Goal: Task Accomplishment & Management: Manage account settings

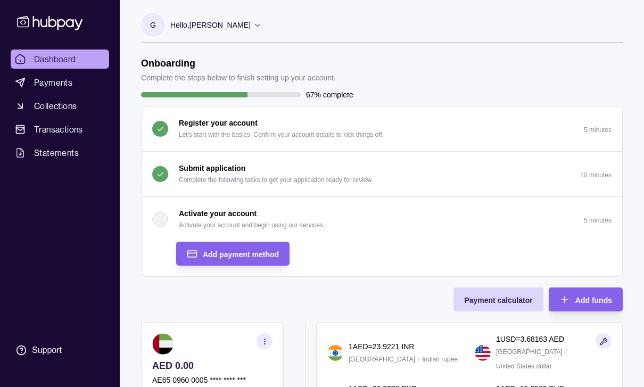
click at [257, 255] on span "Add payment method" at bounding box center [241, 254] width 76 height 9
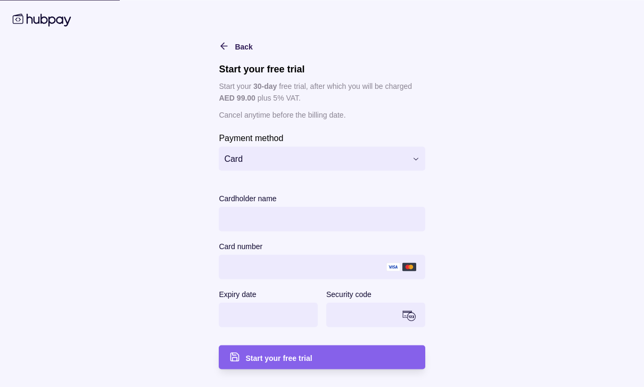
click at [346, 190] on div "**********" at bounding box center [322, 275] width 206 height 188
click at [414, 194] on div "Cardholder name" at bounding box center [322, 198] width 206 height 13
click at [399, 166] on button "Card" at bounding box center [322, 158] width 206 height 24
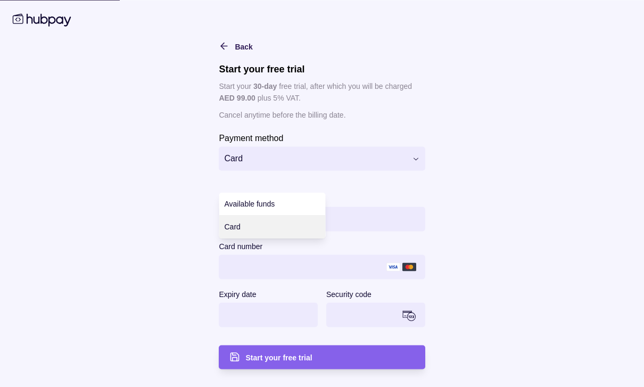
click at [405, 178] on html "Dashboard Payments Collections Transactions Statements Support G Hello, Guy Gho…" at bounding box center [322, 287] width 644 height 656
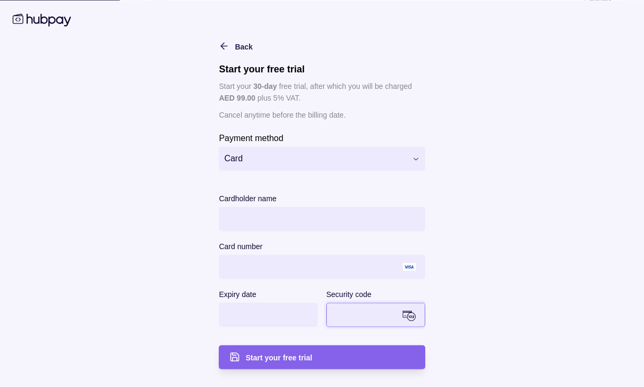
scroll to position [253, 0]
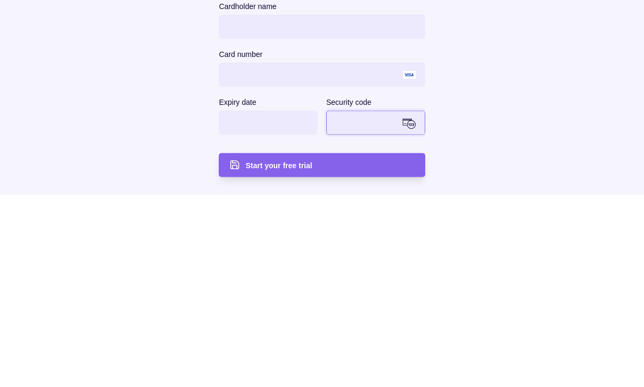
click at [357, 351] on div "Start your free trial" at bounding box center [329, 357] width 169 height 13
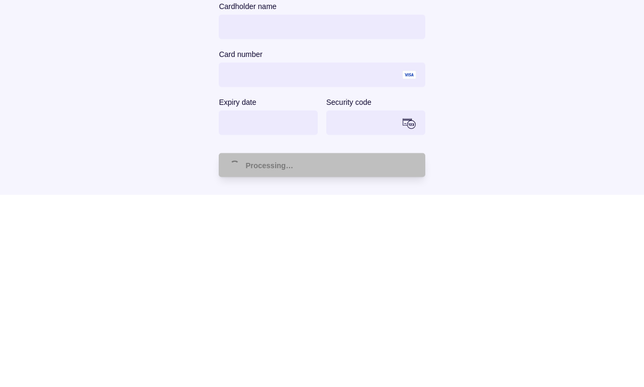
scroll to position [219, 0]
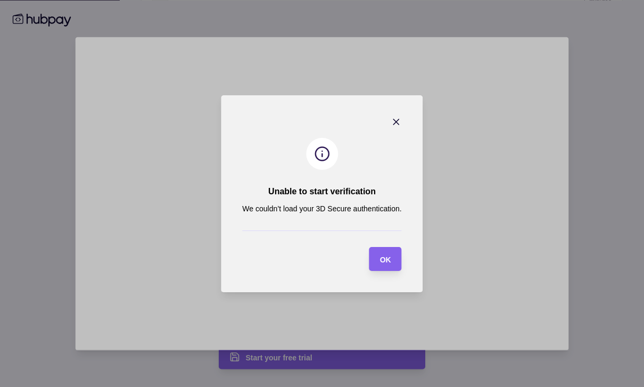
click at [396, 271] on section "OK" at bounding box center [386, 259] width 32 height 24
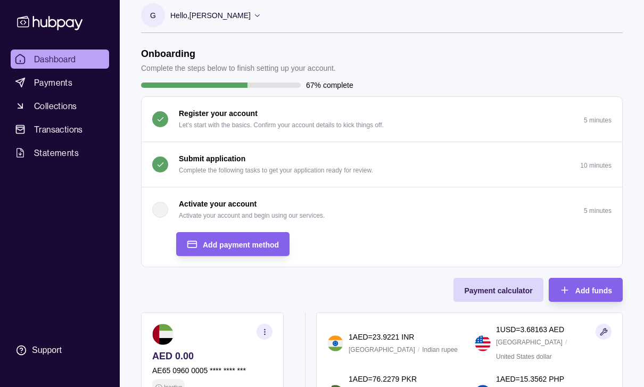
scroll to position [9, 0]
click at [254, 241] on span "Add payment method" at bounding box center [241, 245] width 76 height 9
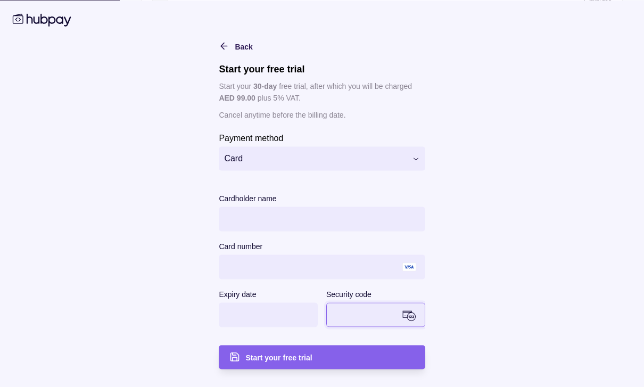
scroll to position [253, 0]
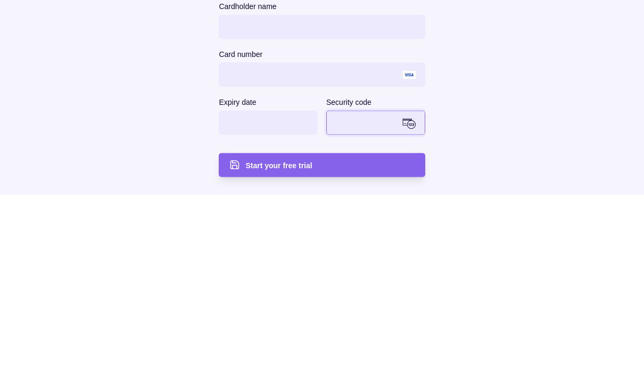
click at [352, 351] on div "Start your free trial" at bounding box center [329, 357] width 169 height 13
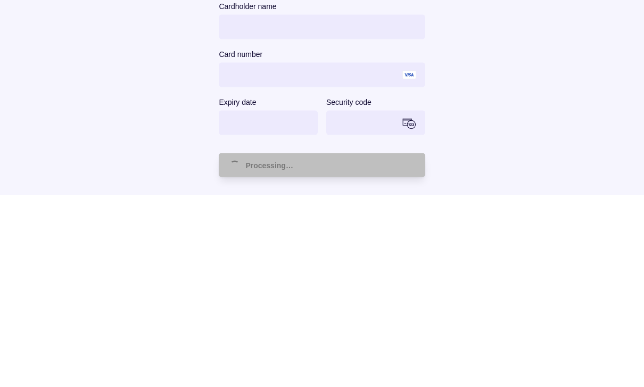
scroll to position [219, 0]
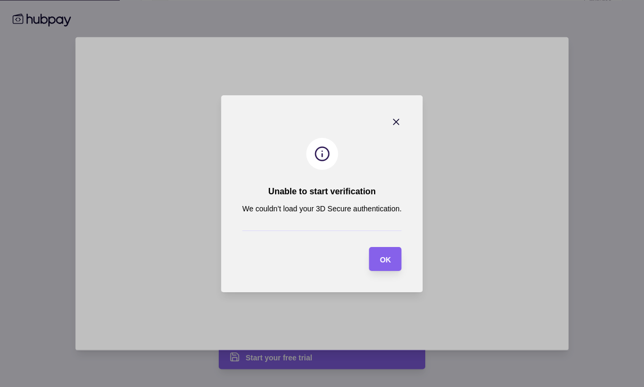
click at [388, 264] on span "OK" at bounding box center [385, 259] width 11 height 9
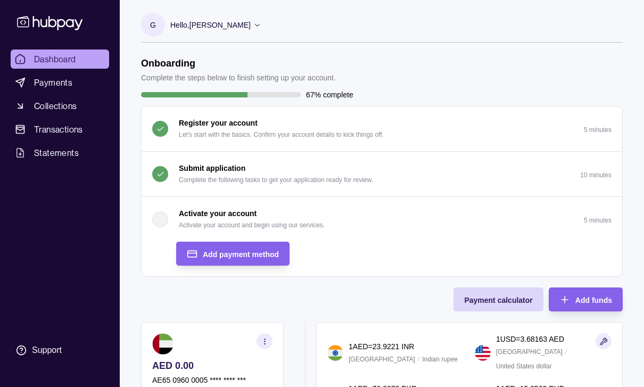
scroll to position [2, 0]
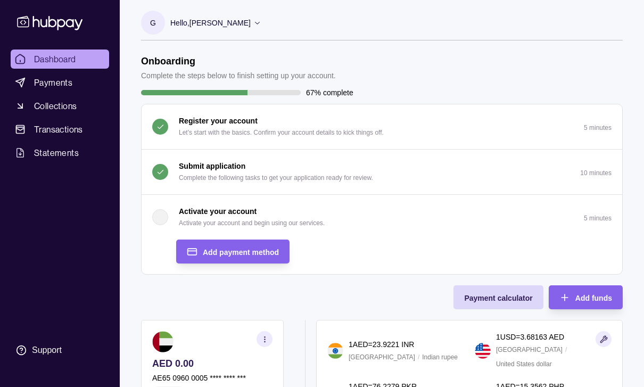
click at [51, 356] on div "Support" at bounding box center [47, 350] width 30 height 12
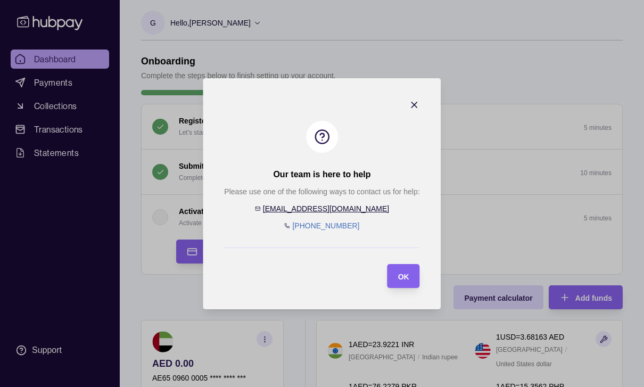
click at [420, 110] on icon "button" at bounding box center [414, 105] width 11 height 11
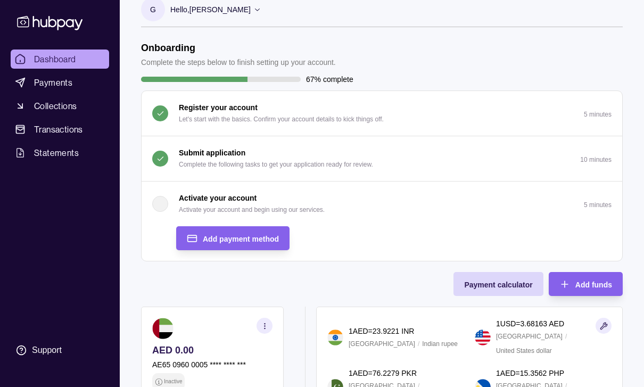
scroll to position [0, 0]
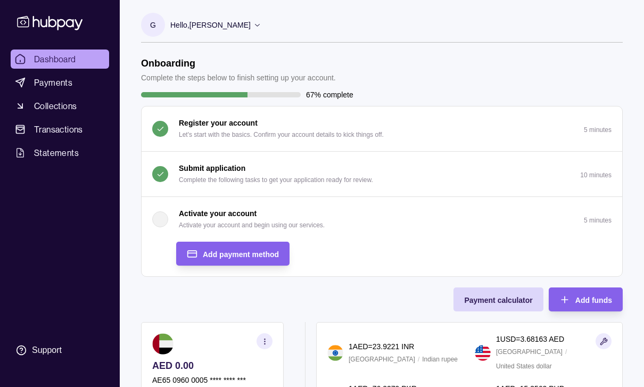
click at [233, 26] on p "Hello, [PERSON_NAME]" at bounding box center [210, 25] width 80 height 12
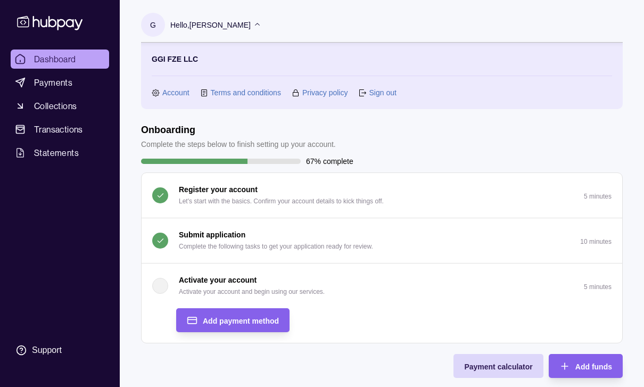
click at [238, 17] on div "Hello, [PERSON_NAME]" at bounding box center [215, 25] width 91 height 22
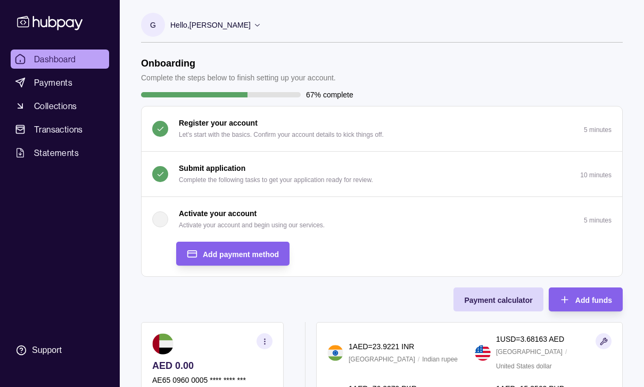
click at [253, 248] on div "Add payment method" at bounding box center [241, 254] width 76 height 13
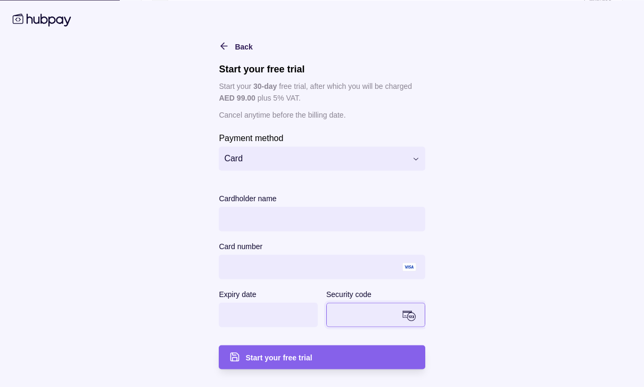
scroll to position [253, 0]
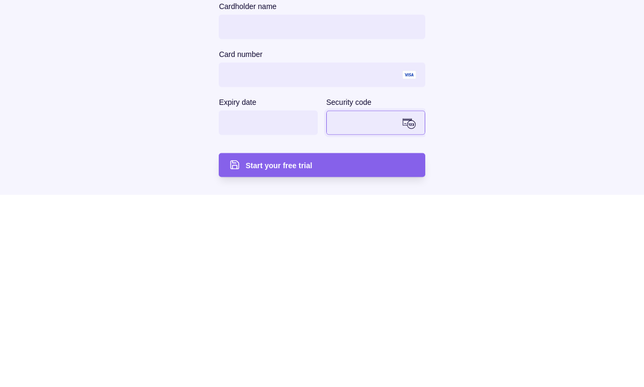
click at [340, 351] on div "Start your free trial" at bounding box center [329, 357] width 169 height 13
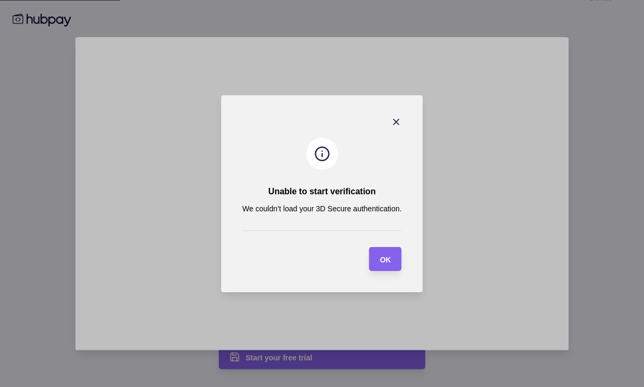
click at [392, 271] on section "OK" at bounding box center [386, 259] width 32 height 24
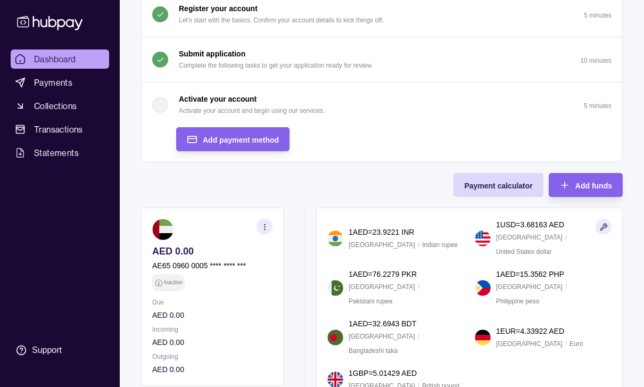
scroll to position [112, 0]
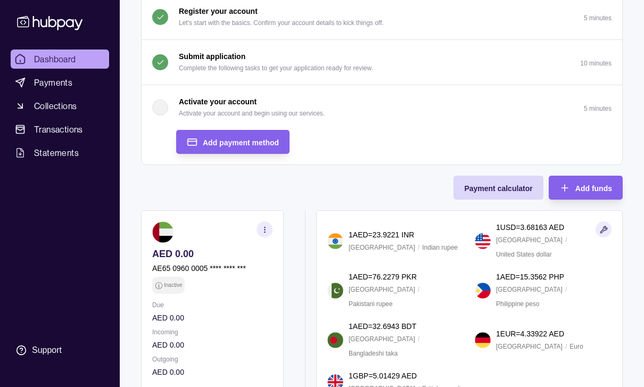
click at [76, 83] on link "Payments" at bounding box center [60, 82] width 99 height 19
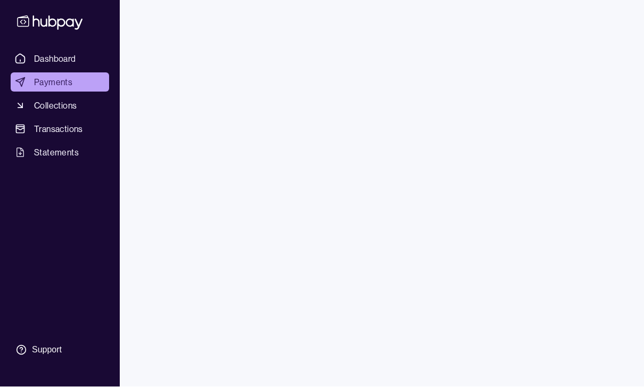
scroll to position [35, 0]
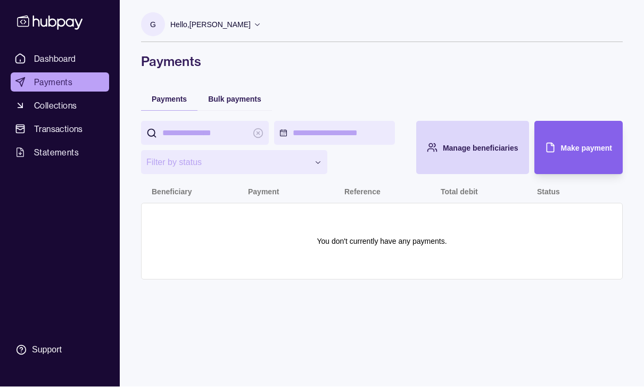
click at [64, 99] on span "Collections" at bounding box center [55, 105] width 43 height 13
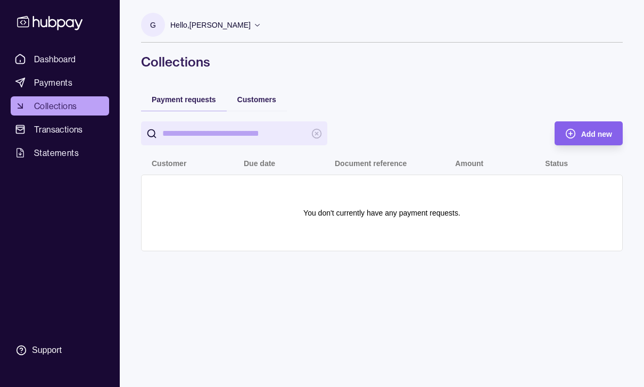
click at [78, 125] on span "Transactions" at bounding box center [58, 129] width 49 height 13
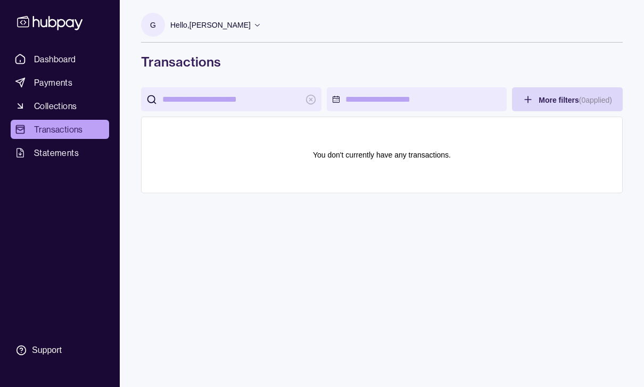
click at [72, 147] on span "Statements" at bounding box center [56, 152] width 45 height 13
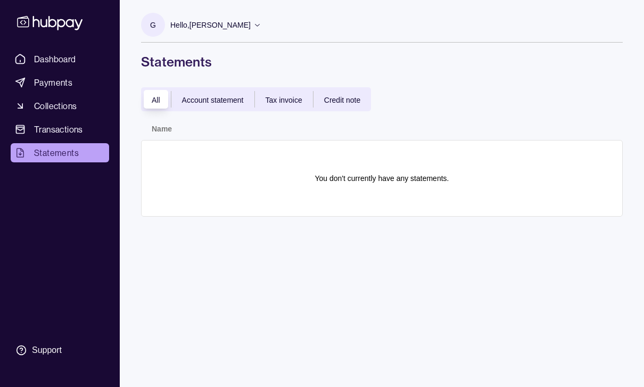
click at [292, 97] on span "Tax invoice" at bounding box center [284, 100] width 37 height 9
click at [156, 101] on span "All" at bounding box center [156, 100] width 9 height 9
click at [72, 58] on span "Dashboard" at bounding box center [55, 59] width 42 height 13
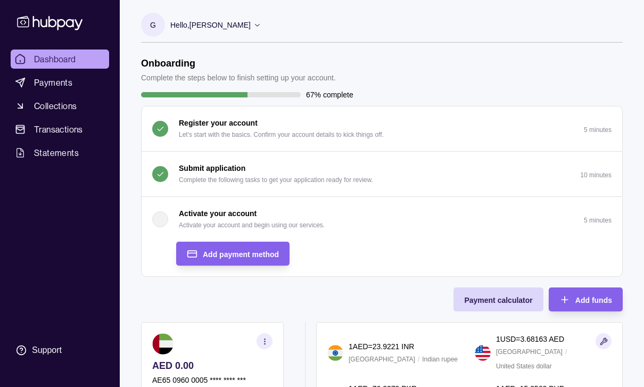
click at [237, 28] on p "Hello, [PERSON_NAME]" at bounding box center [210, 25] width 80 height 12
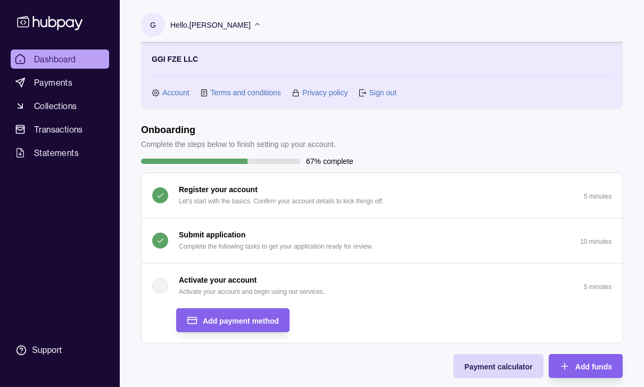
click at [172, 95] on link "Account" at bounding box center [175, 93] width 27 height 12
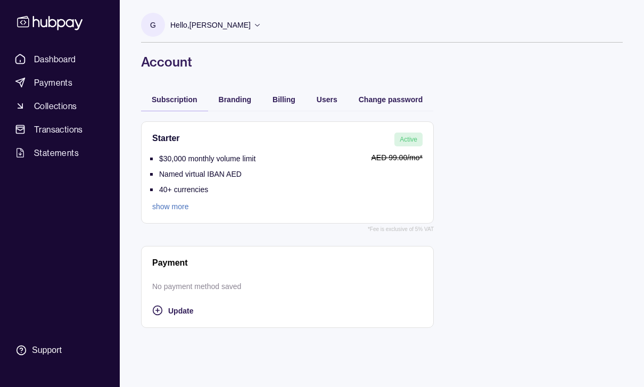
click at [182, 208] on link "show more" at bounding box center [203, 207] width 103 height 12
click at [247, 94] on div "Branding" at bounding box center [235, 99] width 32 height 13
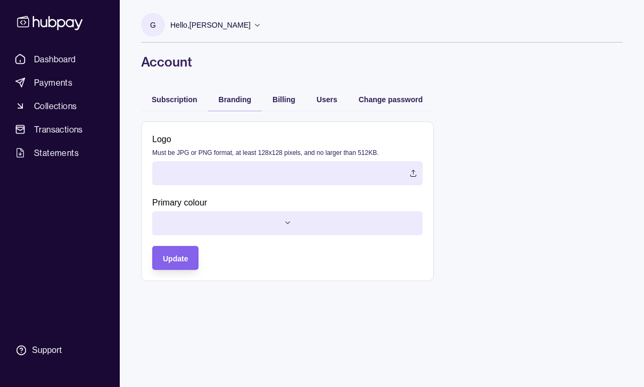
click at [293, 91] on div "Billing" at bounding box center [284, 98] width 44 height 23
click at [289, 96] on span "Billing" at bounding box center [284, 99] width 23 height 9
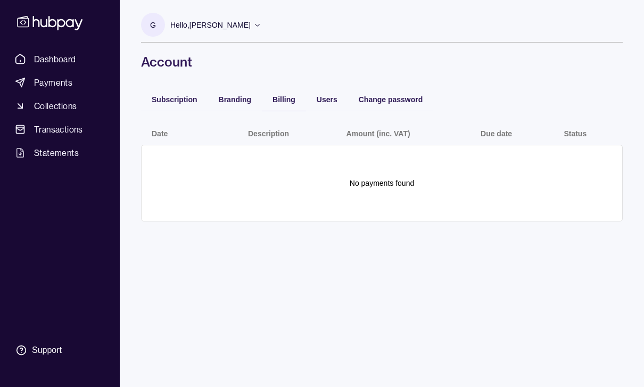
click at [324, 100] on span "Users" at bounding box center [327, 99] width 21 height 9
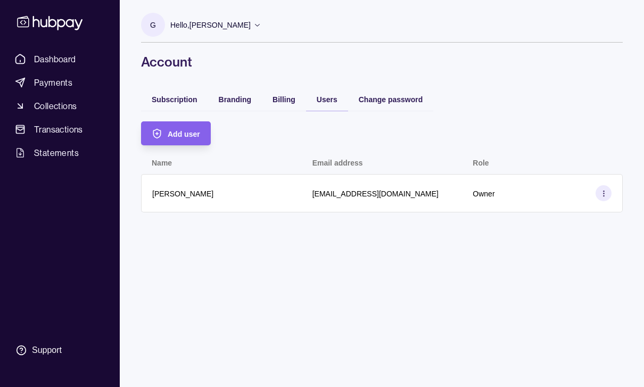
click at [388, 101] on span "Change password" at bounding box center [391, 99] width 64 height 9
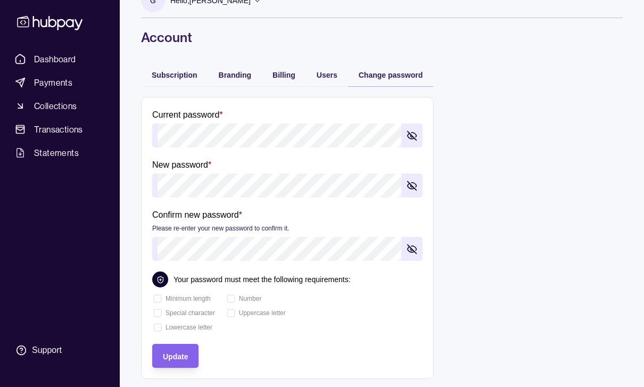
scroll to position [25, 0]
click at [329, 74] on span "Users" at bounding box center [327, 74] width 21 height 9
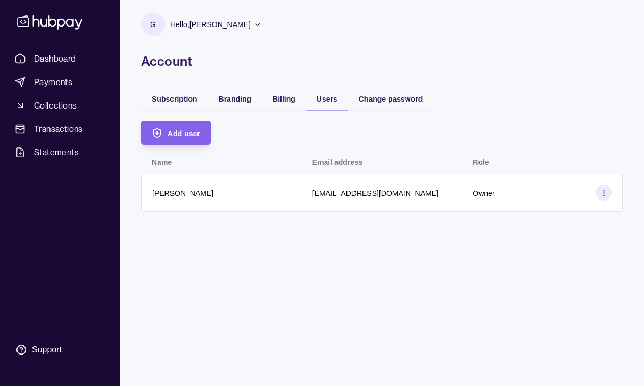
click at [383, 95] on span "Change password" at bounding box center [391, 99] width 64 height 9
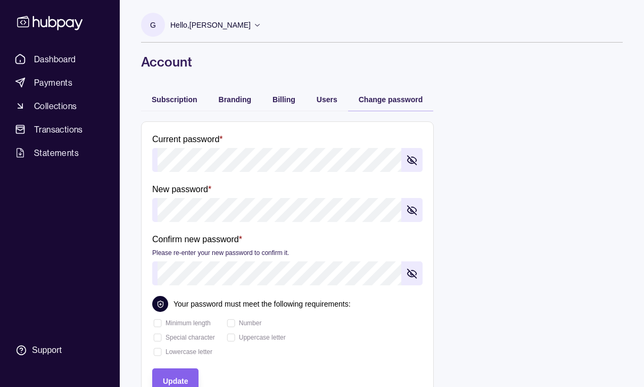
click at [182, 102] on span "Subscription" at bounding box center [175, 99] width 46 height 9
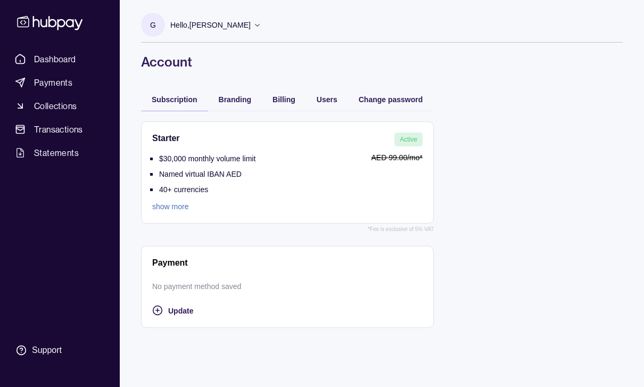
click at [246, 101] on span "Branding" at bounding box center [235, 99] width 32 height 9
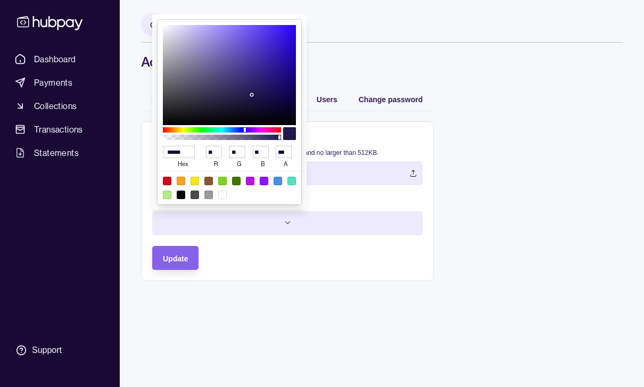
click at [288, 230] on html "Dashboard Payments Collections Transactions Statements Support G Hello, [PERSON…" at bounding box center [322, 193] width 644 height 387
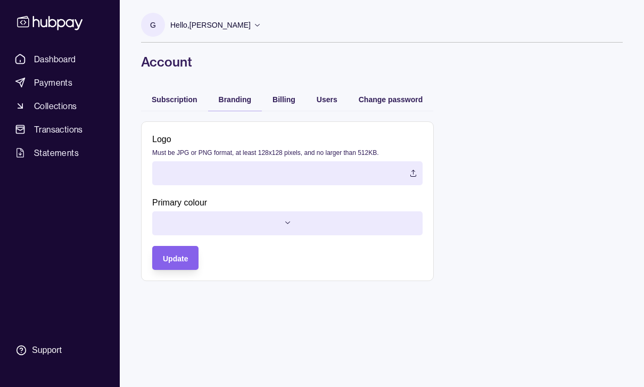
click at [297, 305] on div "G Hello, [PERSON_NAME] GGI FZE LLC Account Terms and conditions Privacy policy …" at bounding box center [382, 193] width 524 height 387
click at [287, 99] on span "Billing" at bounding box center [284, 99] width 23 height 9
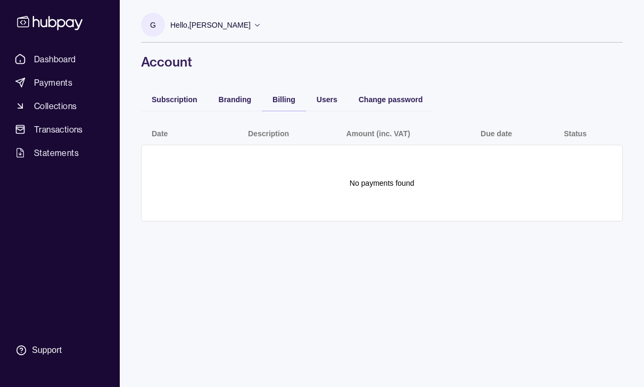
click at [324, 97] on span "Users" at bounding box center [327, 99] width 21 height 9
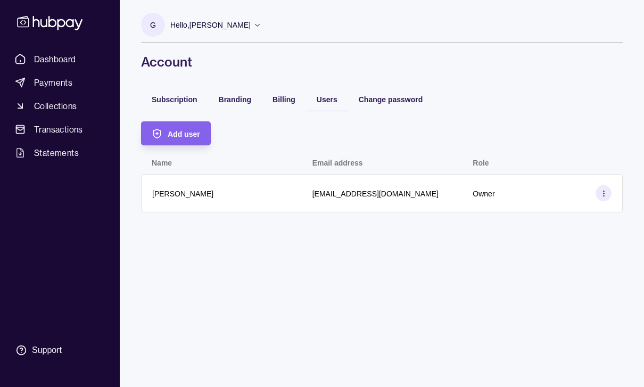
click at [396, 102] on span "Change password" at bounding box center [391, 99] width 64 height 9
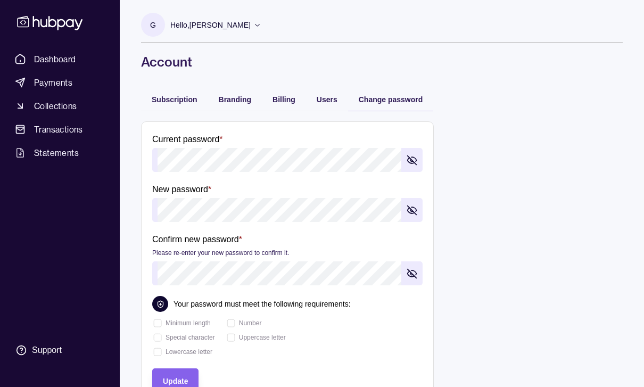
click at [176, 103] on span "Subscription" at bounding box center [175, 99] width 46 height 9
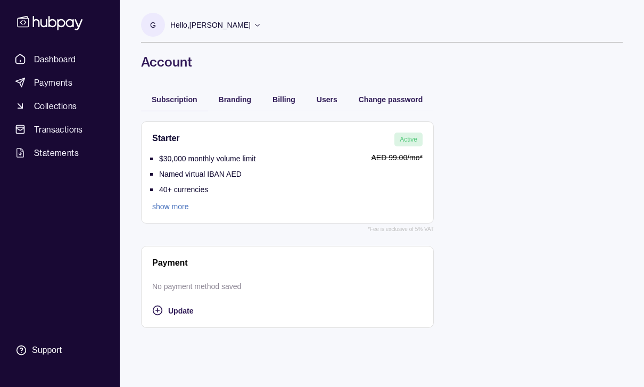
click at [173, 211] on link "show more" at bounding box center [203, 207] width 103 height 12
click at [75, 56] on span "Dashboard" at bounding box center [55, 59] width 42 height 13
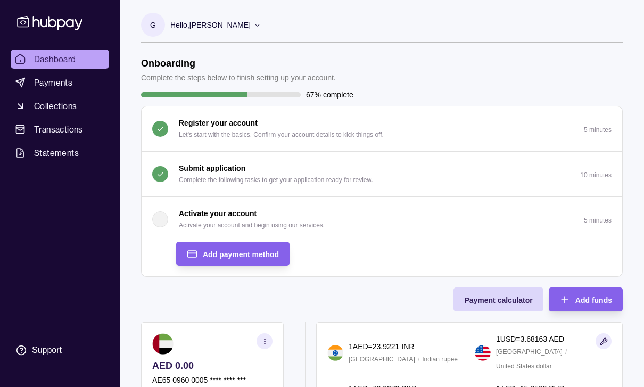
click at [151, 23] on p "G" at bounding box center [153, 25] width 6 height 12
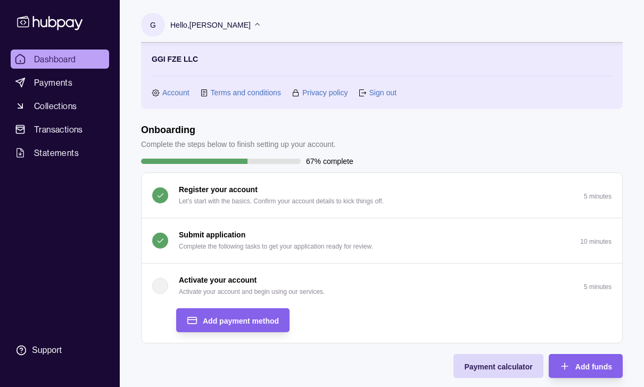
click at [172, 97] on link "Account" at bounding box center [175, 93] width 27 height 12
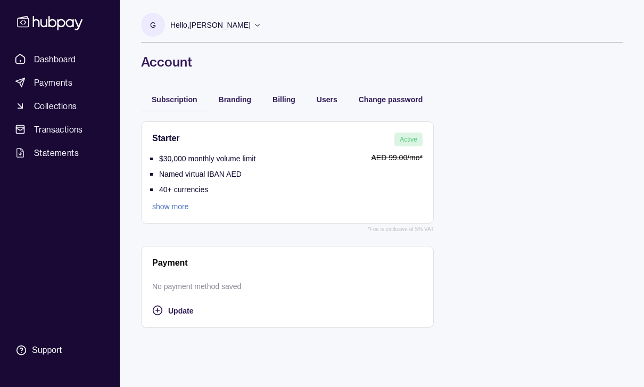
click at [179, 309] on span "Update" at bounding box center [180, 311] width 25 height 9
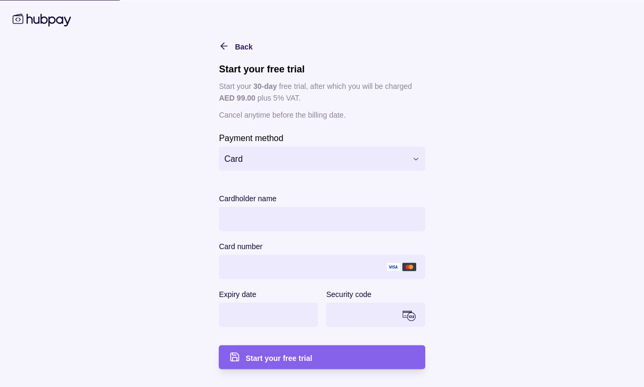
click at [290, 157] on span "Card" at bounding box center [315, 158] width 182 height 13
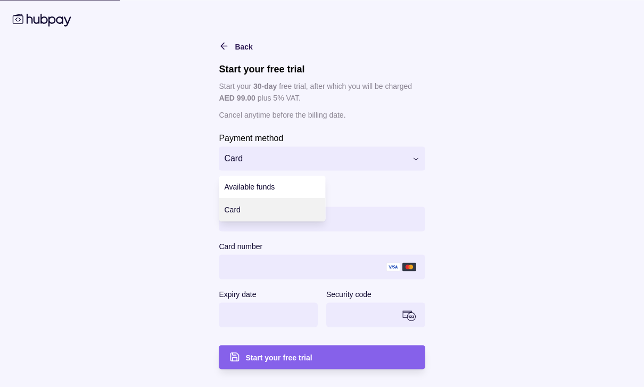
click at [267, 191] on span "Available funds" at bounding box center [250, 187] width 51 height 9
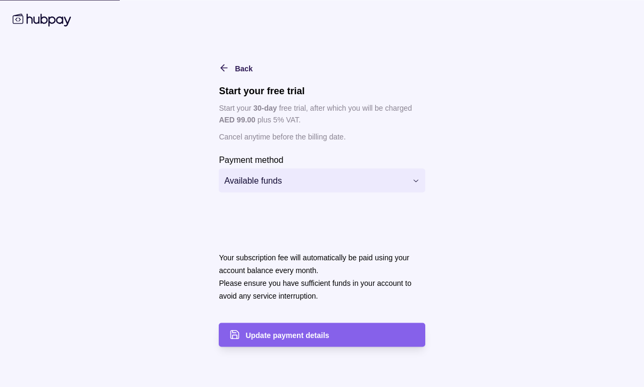
click at [286, 174] on span "Available funds" at bounding box center [315, 180] width 182 height 13
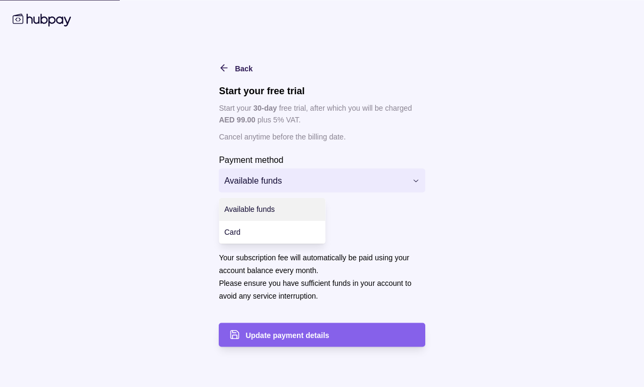
click at [268, 234] on div "Card" at bounding box center [272, 232] width 106 height 23
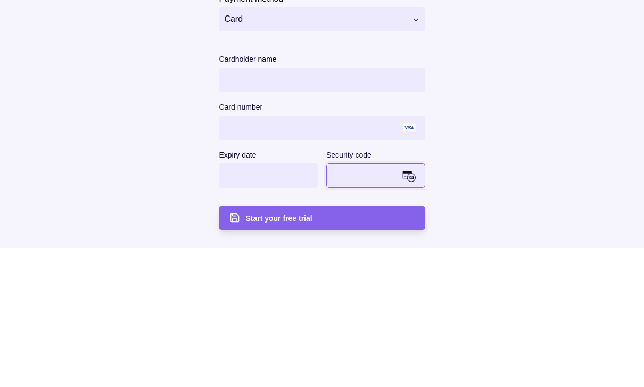
scroll to position [24, 0]
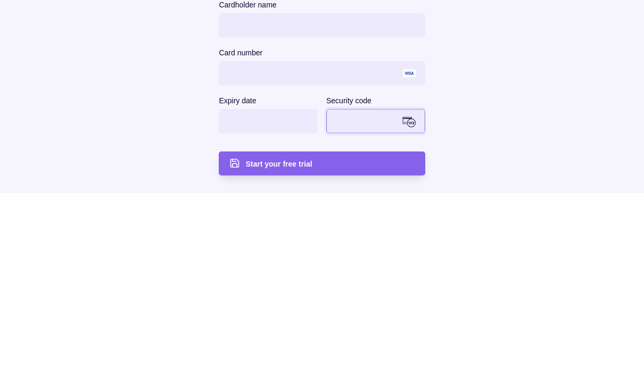
click at [357, 351] on div "Start your free trial" at bounding box center [329, 357] width 169 height 13
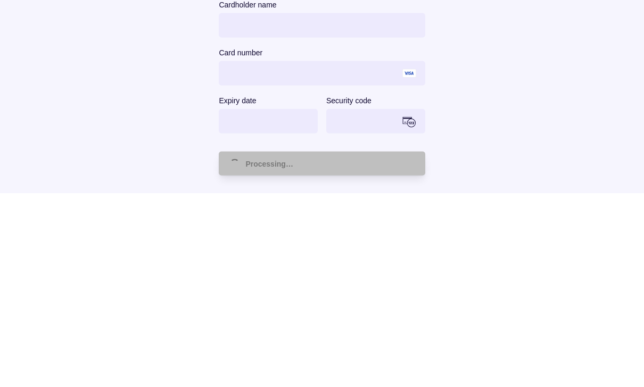
scroll to position [1, 0]
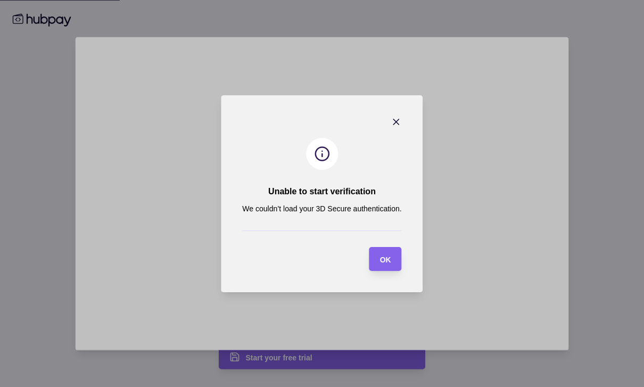
click at [327, 170] on section at bounding box center [322, 154] width 32 height 32
click at [316, 215] on p "We couldn’t load your 3D Secure authentication." at bounding box center [321, 209] width 159 height 12
click at [385, 264] on span "OK" at bounding box center [385, 259] width 11 height 9
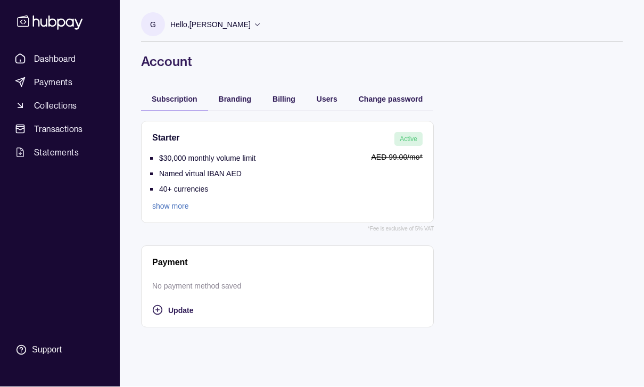
scroll to position [10, 0]
click at [81, 49] on link "Dashboard" at bounding box center [60, 58] width 99 height 19
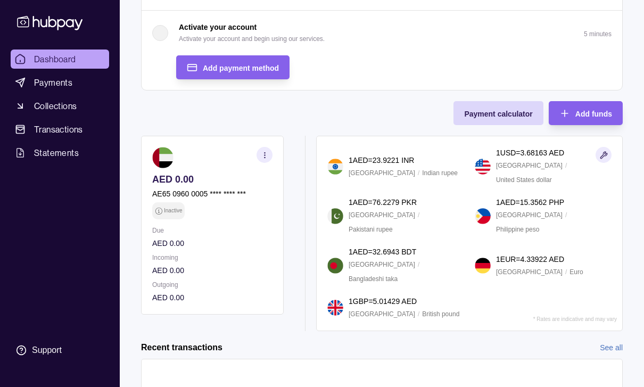
scroll to position [219, 0]
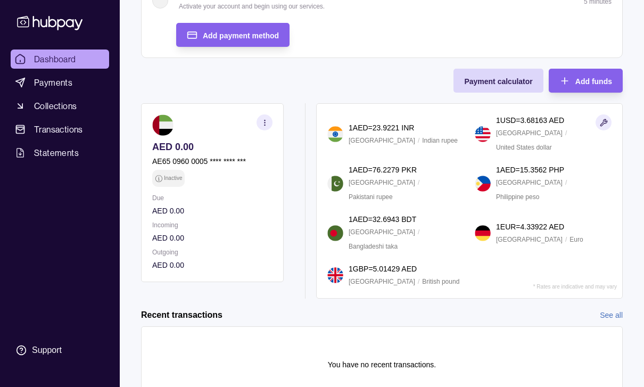
click at [609, 129] on button "button" at bounding box center [604, 122] width 16 height 16
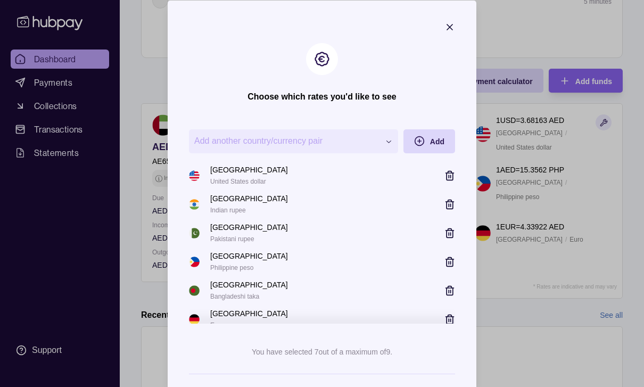
click at [449, 29] on icon "button" at bounding box center [450, 26] width 11 height 11
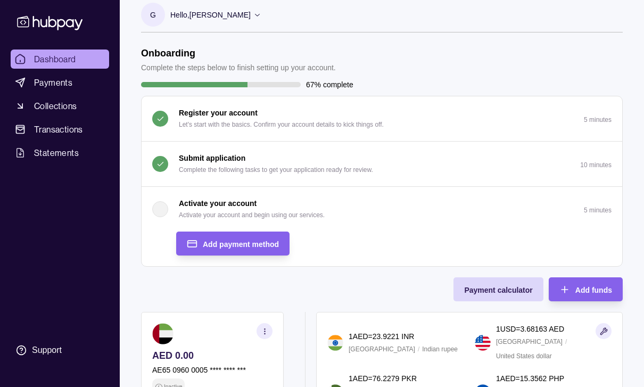
scroll to position [0, 0]
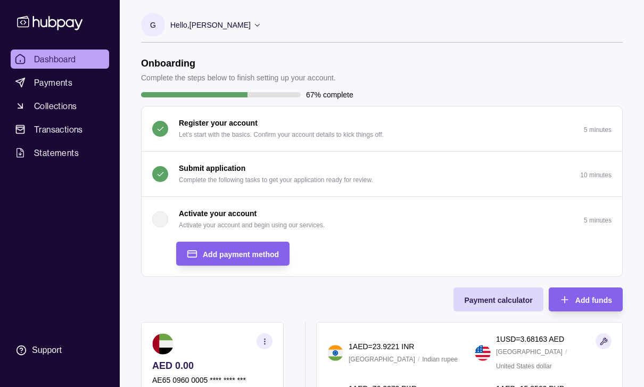
click at [227, 29] on p "Hello, [PERSON_NAME]" at bounding box center [210, 25] width 80 height 12
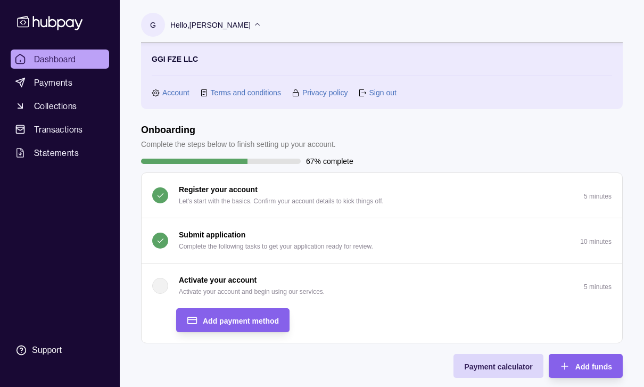
click at [183, 97] on link "Account" at bounding box center [175, 93] width 27 height 12
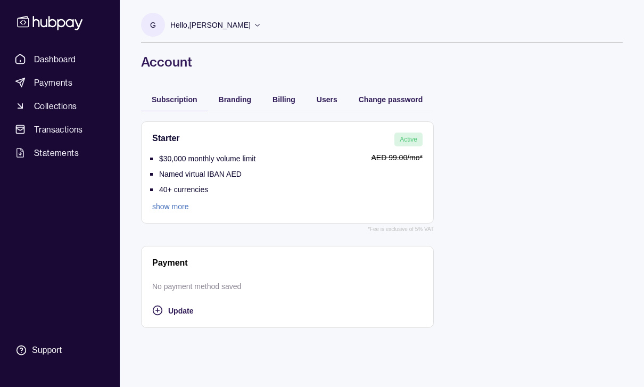
scroll to position [1, 0]
click at [235, 95] on span "Branding" at bounding box center [235, 99] width 32 height 9
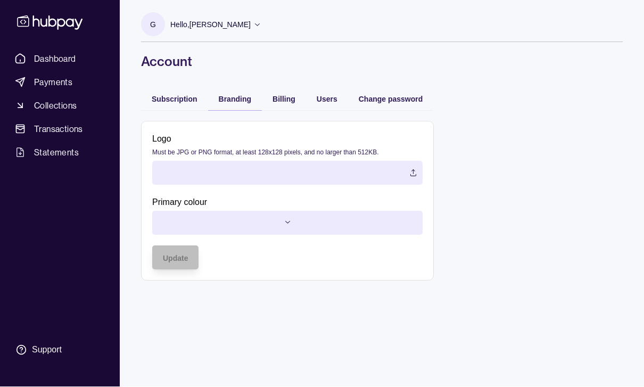
scroll to position [35, 0]
click at [294, 95] on span "Billing" at bounding box center [284, 99] width 23 height 9
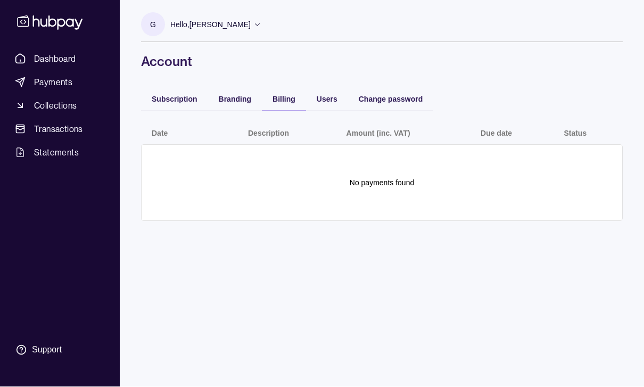
click at [336, 95] on span "Users" at bounding box center [327, 99] width 21 height 9
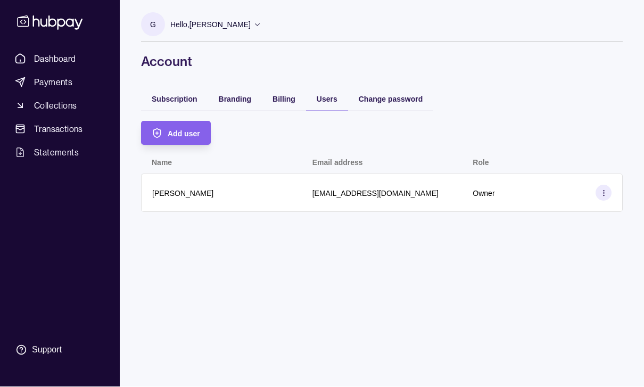
click at [607, 185] on section at bounding box center [604, 193] width 16 height 16
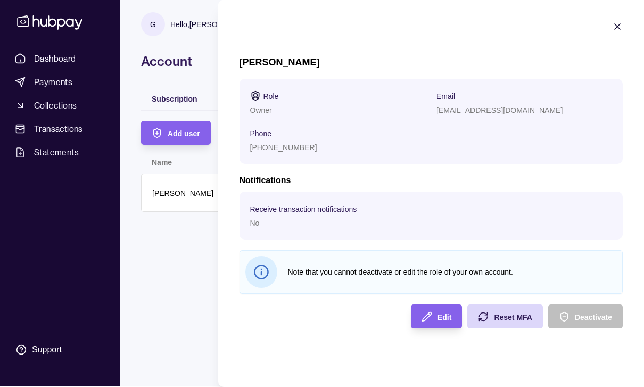
click at [445, 326] on div "Edit" at bounding box center [429, 317] width 46 height 24
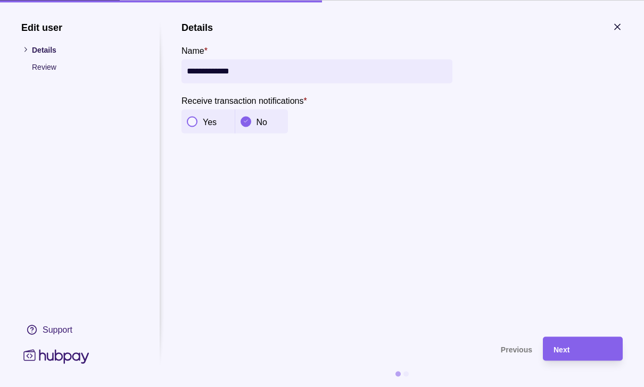
click at [581, 357] on div "Next" at bounding box center [575, 349] width 75 height 24
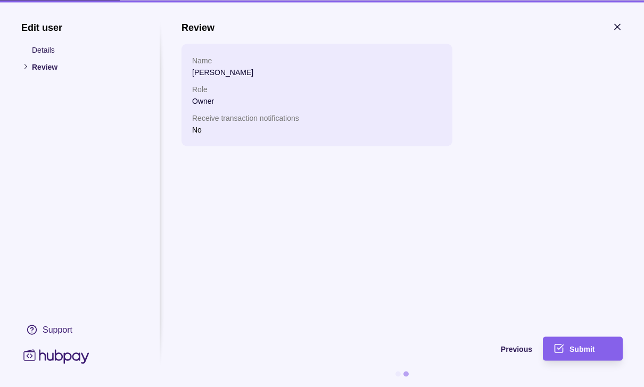
click at [626, 24] on section "Edit user Details Review Support Review Name [PERSON_NAME] Role Owner Receive t…" at bounding box center [322, 193] width 644 height 387
click at [620, 26] on icon "button" at bounding box center [617, 26] width 11 height 11
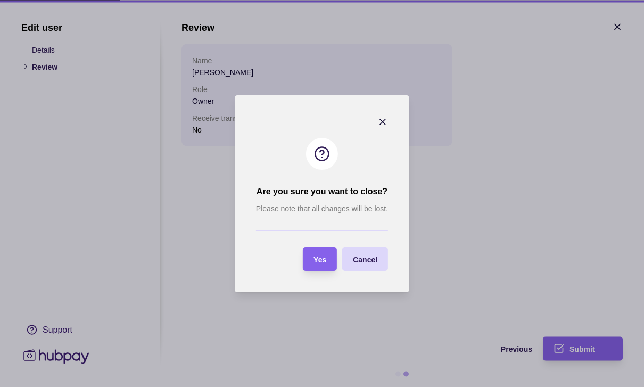
click at [325, 260] on span "Yes" at bounding box center [320, 259] width 13 height 9
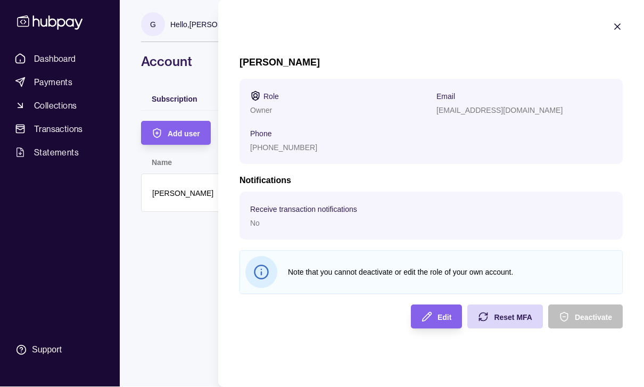
click at [298, 143] on div "[PHONE_NUMBER]" at bounding box center [338, 147] width 176 height 13
click at [284, 152] on div "[PHONE_NUMBER]" at bounding box center [338, 147] width 176 height 13
click at [288, 150] on p "[PHONE_NUMBER]" at bounding box center [283, 147] width 67 height 9
click at [537, 137] on section "Role Owner Email [EMAIL_ADDRESS][DOMAIN_NAME] Phone [PHONE_NUMBER]" at bounding box center [431, 121] width 362 height 64
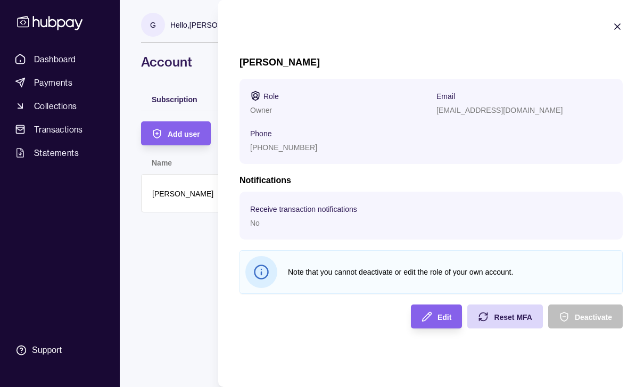
click at [430, 314] on icon "button" at bounding box center [427, 316] width 11 height 11
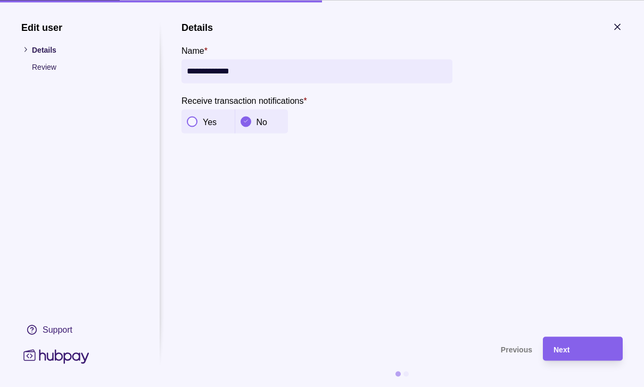
click at [52, 70] on p "Review" at bounding box center [85, 67] width 106 height 12
click at [616, 34] on div at bounding box center [617, 28] width 11 height 14
click at [620, 25] on icon "button" at bounding box center [617, 26] width 11 height 11
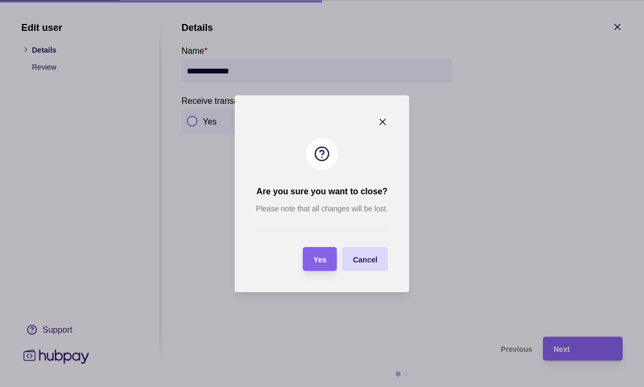
click at [318, 266] on div "Yes" at bounding box center [312, 259] width 29 height 24
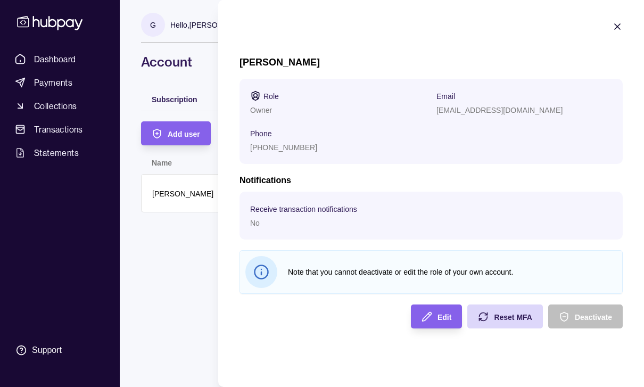
click at [622, 28] on icon "button" at bounding box center [617, 26] width 11 height 11
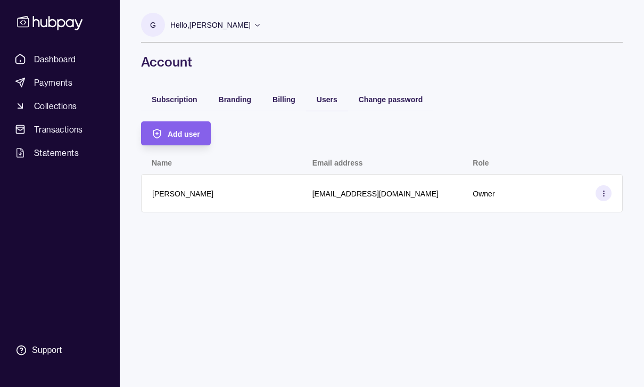
click at [60, 65] on link "Dashboard" at bounding box center [60, 59] width 99 height 19
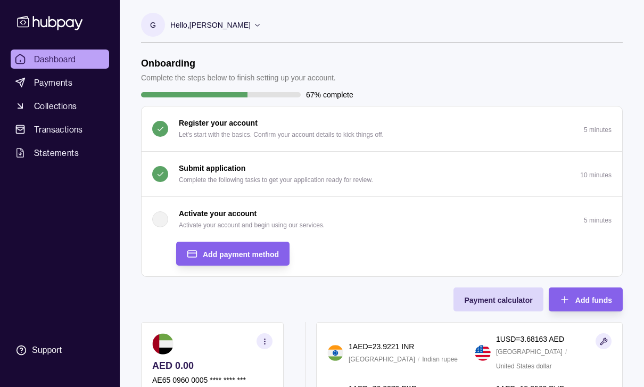
click at [227, 256] on span "Add payment method" at bounding box center [241, 254] width 76 height 9
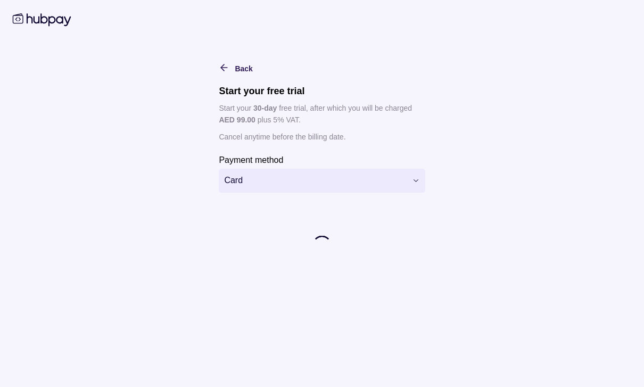
scroll to position [219, 0]
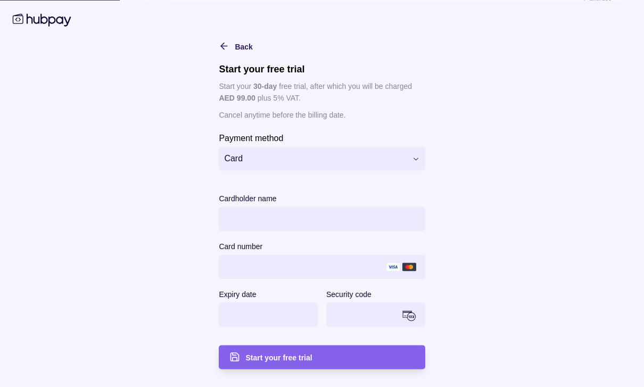
click at [236, 51] on span "Back" at bounding box center [244, 46] width 18 height 9
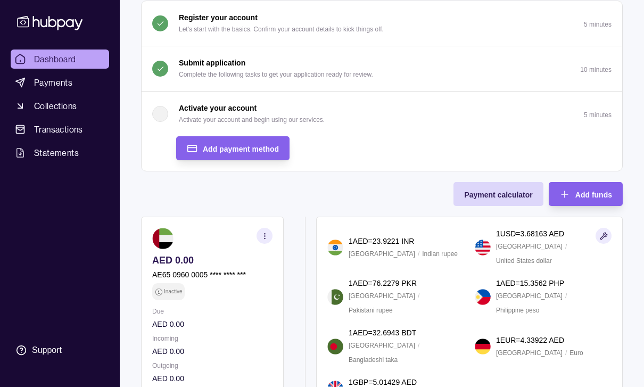
scroll to position [0, 0]
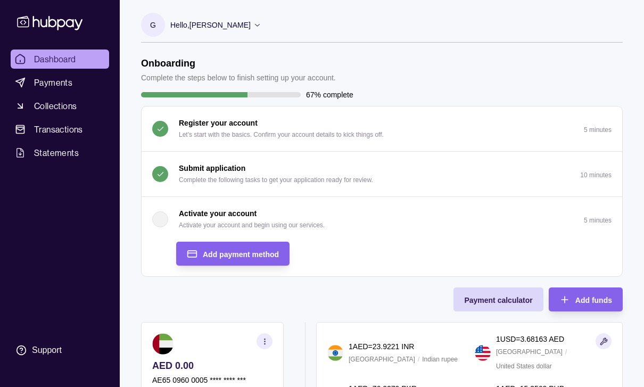
click at [78, 84] on link "Payments" at bounding box center [60, 82] width 99 height 19
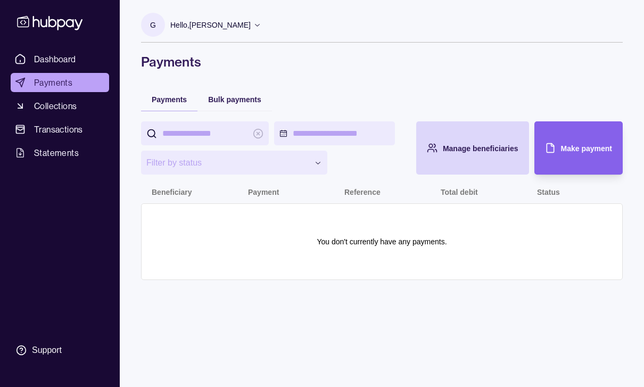
click at [80, 101] on link "Collections" at bounding box center [60, 105] width 99 height 19
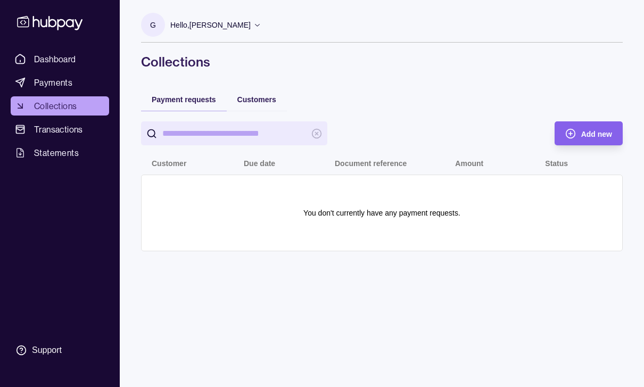
click at [78, 132] on span "Transactions" at bounding box center [58, 129] width 49 height 13
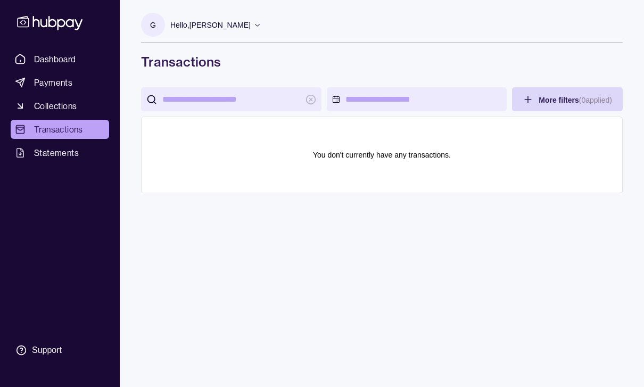
click at [72, 150] on span "Statements" at bounding box center [56, 152] width 45 height 13
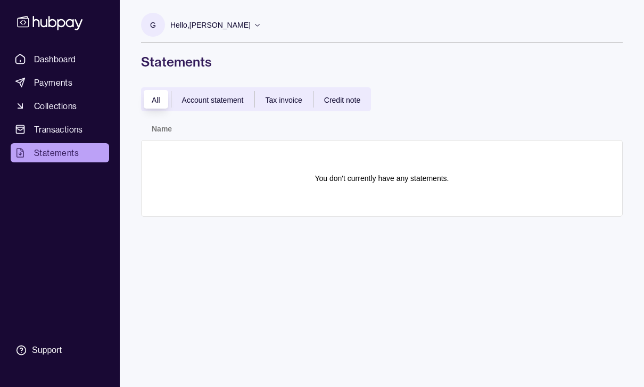
click at [80, 61] on link "Dashboard" at bounding box center [60, 59] width 99 height 19
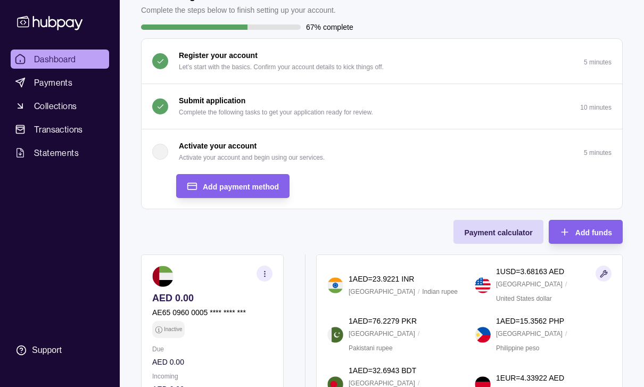
scroll to position [68, 0]
click at [45, 356] on div "Support" at bounding box center [47, 350] width 30 height 12
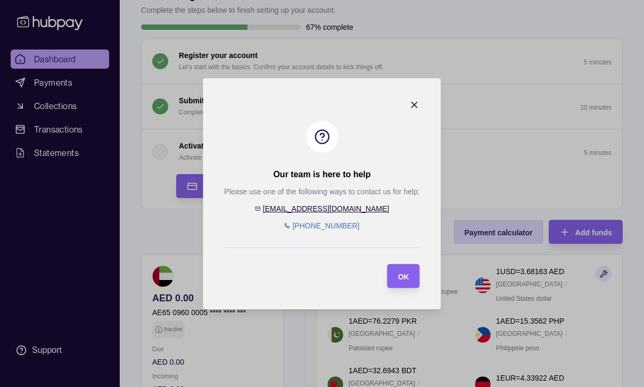
click at [417, 110] on icon "button" at bounding box center [414, 105] width 11 height 11
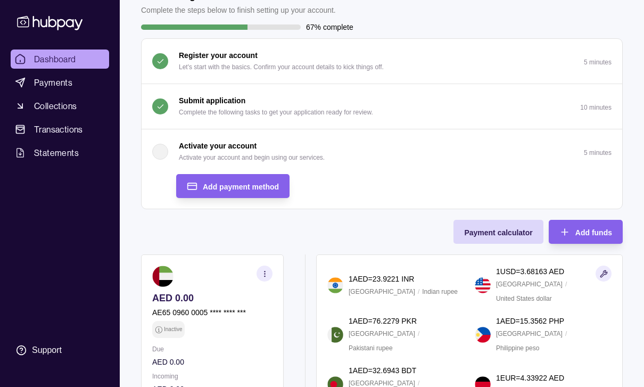
click at [78, 154] on span "Statements" at bounding box center [56, 152] width 45 height 13
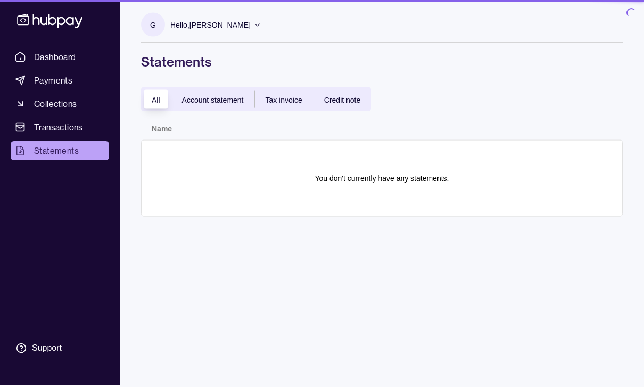
scroll to position [1, 0]
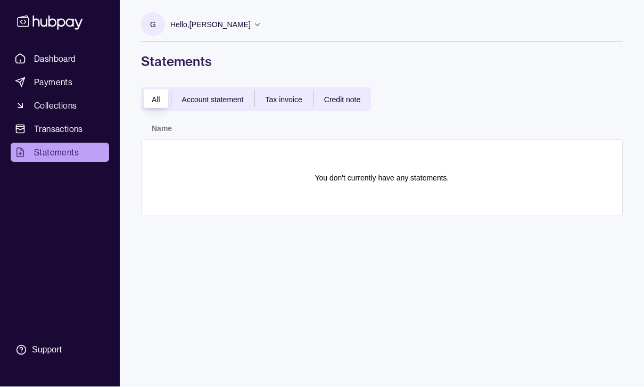
click at [71, 126] on span "Transactions" at bounding box center [58, 128] width 49 height 13
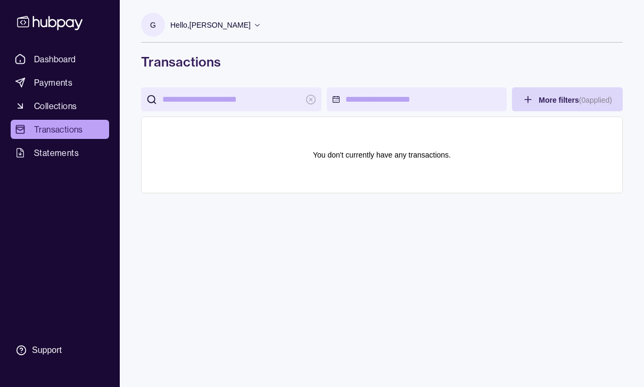
click at [202, 24] on p "Hello, [PERSON_NAME]" at bounding box center [210, 25] width 80 height 12
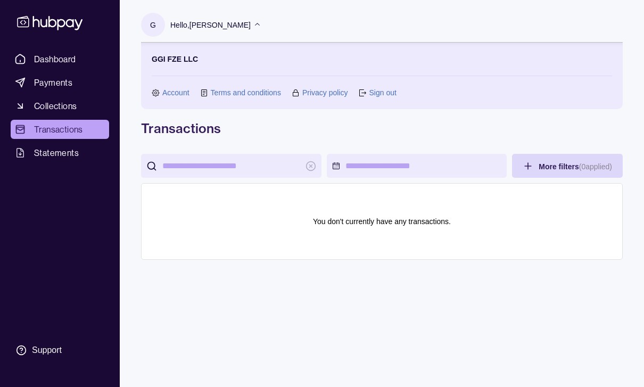
click at [171, 97] on link "Account" at bounding box center [175, 93] width 27 height 12
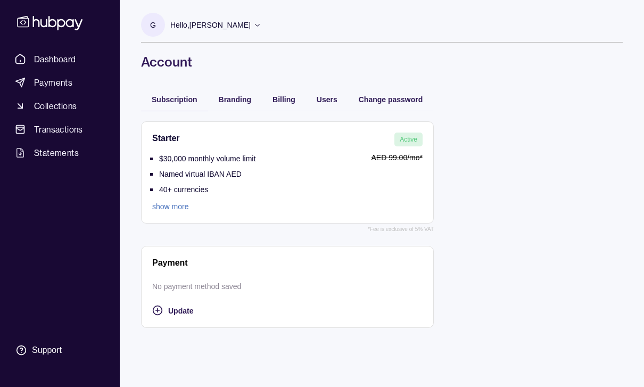
click at [168, 211] on link "show more" at bounding box center [203, 207] width 103 height 12
click at [242, 95] on span "Branding" at bounding box center [235, 99] width 32 height 9
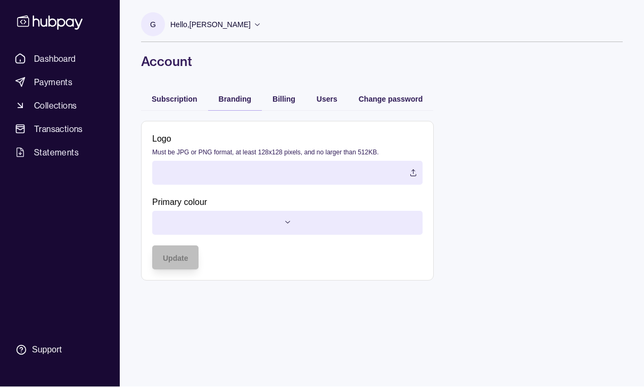
click at [285, 95] on span "Billing" at bounding box center [284, 99] width 23 height 9
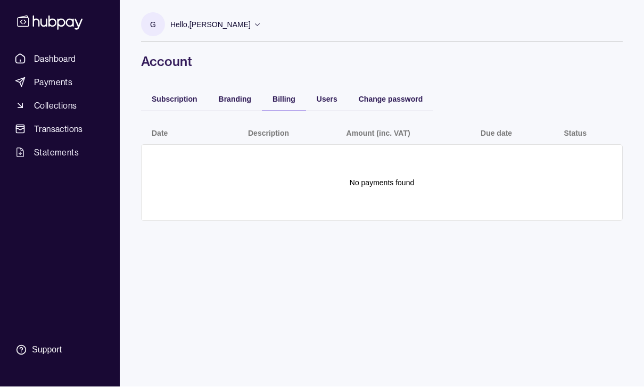
click at [331, 95] on span "Users" at bounding box center [327, 99] width 21 height 9
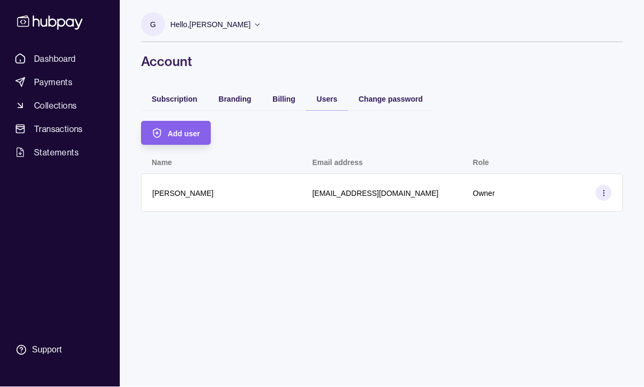
click at [271, 92] on div "Billing" at bounding box center [276, 98] width 39 height 13
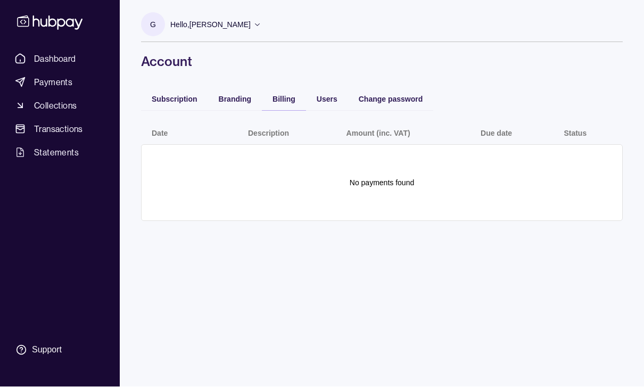
click at [181, 95] on span "Subscription" at bounding box center [175, 99] width 46 height 9
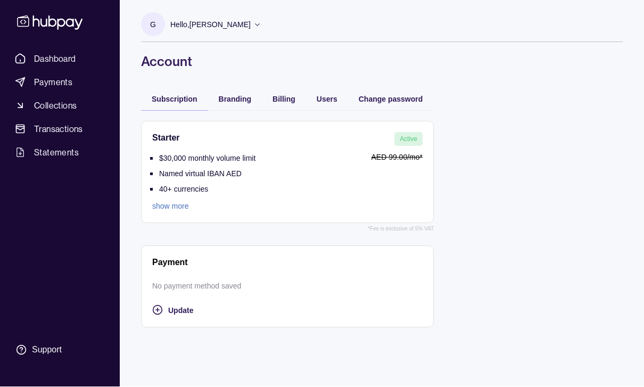
click at [170, 306] on span "Update" at bounding box center [180, 310] width 25 height 9
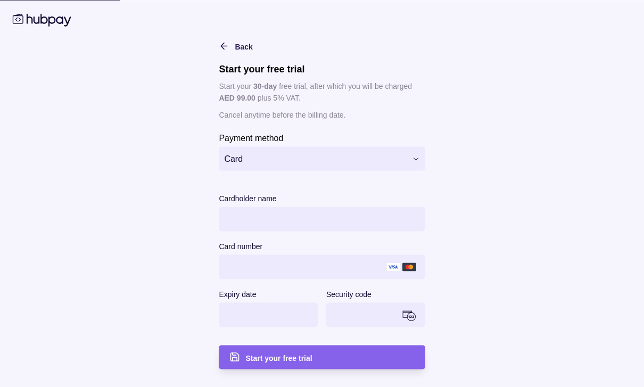
click at [272, 191] on div "**********" at bounding box center [322, 275] width 206 height 188
click at [285, 162] on span "Card" at bounding box center [315, 158] width 182 height 13
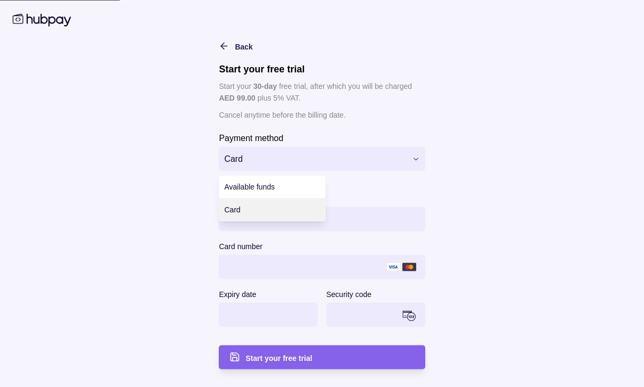
click at [271, 186] on span "Available funds" at bounding box center [250, 187] width 51 height 9
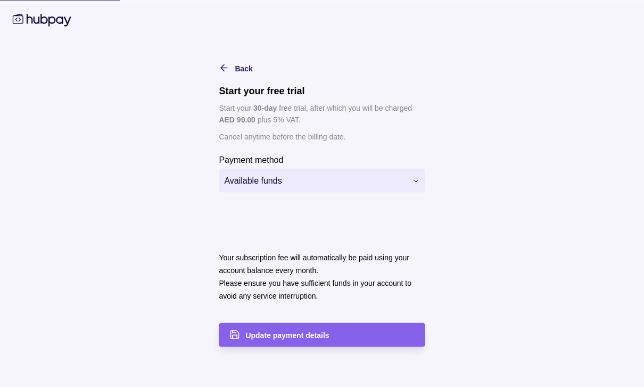
click at [236, 65] on span "Back" at bounding box center [244, 68] width 18 height 9
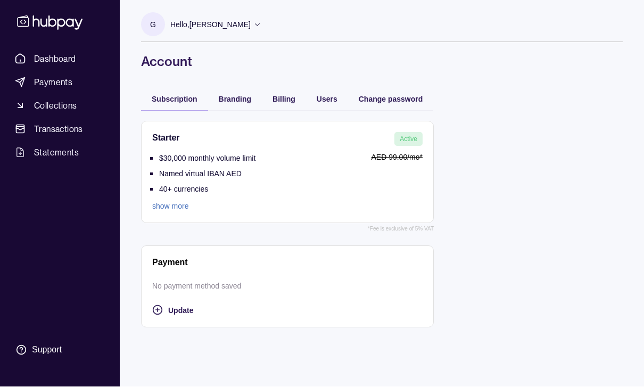
click at [72, 52] on span "Dashboard" at bounding box center [55, 58] width 42 height 13
click at [74, 52] on span "Dashboard" at bounding box center [55, 58] width 42 height 13
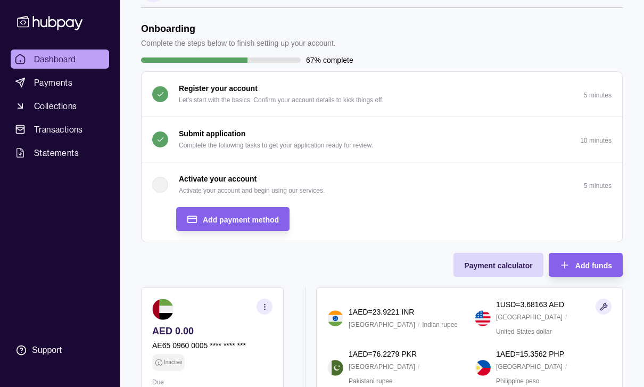
scroll to position [34, 0]
click at [576, 264] on span "Add funds" at bounding box center [594, 266] width 37 height 9
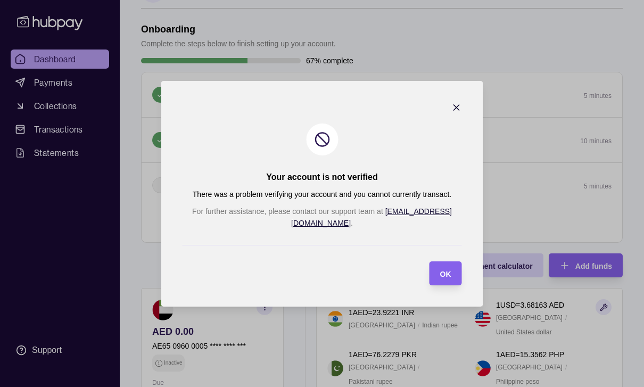
click at [452, 108] on icon "button" at bounding box center [457, 107] width 11 height 11
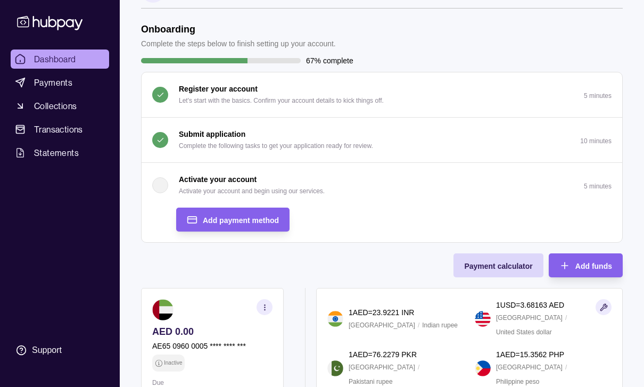
click at [266, 223] on span "Add payment method" at bounding box center [241, 220] width 76 height 9
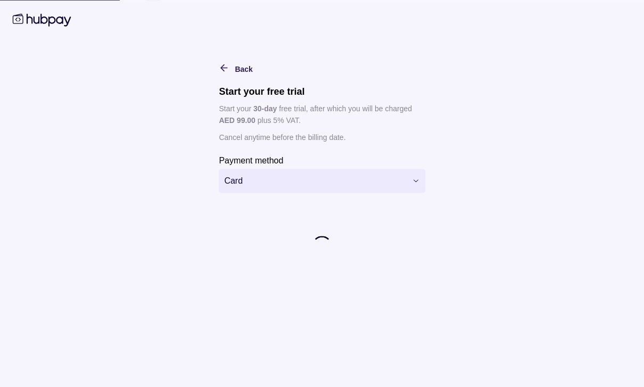
click at [355, 173] on button "Card" at bounding box center [322, 181] width 206 height 24
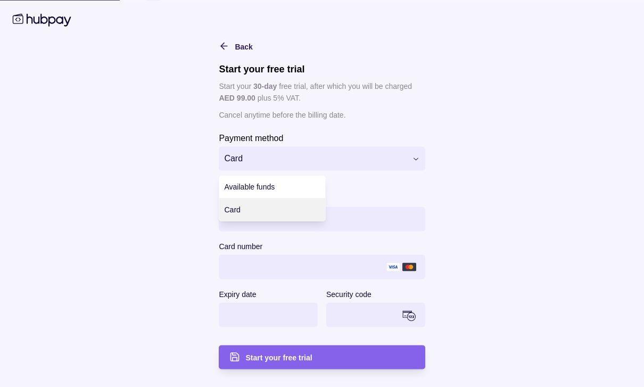
click at [297, 184] on div "Available funds" at bounding box center [272, 187] width 106 height 23
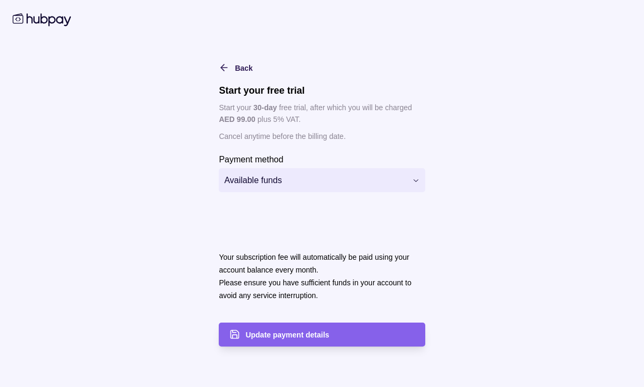
scroll to position [32, 0]
click at [366, 187] on span "Available funds" at bounding box center [315, 180] width 182 height 13
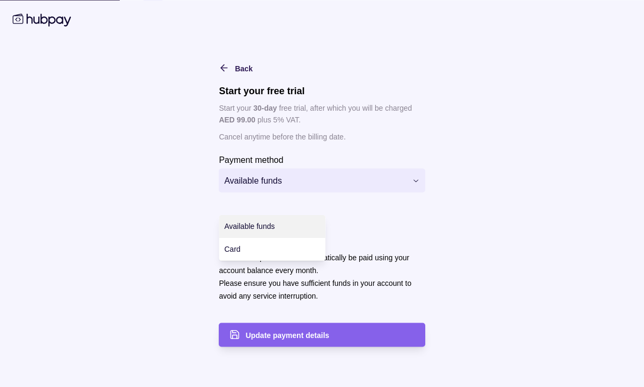
click at [303, 250] on div "Card" at bounding box center [272, 249] width 106 height 23
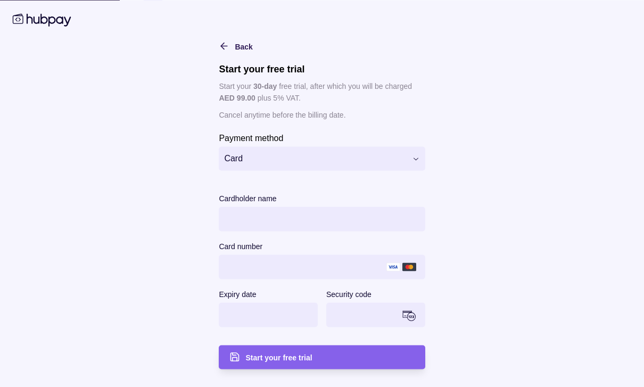
click at [392, 165] on span "Card" at bounding box center [315, 158] width 182 height 13
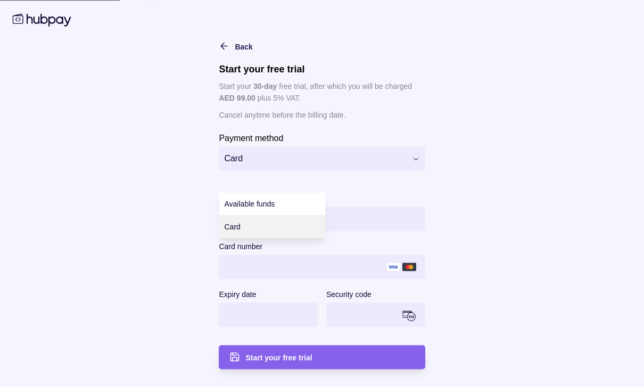
click at [381, 215] on html "Dashboard Payments Collections Transactions Statements Support G Hello, [PERSON…" at bounding box center [322, 296] width 644 height 656
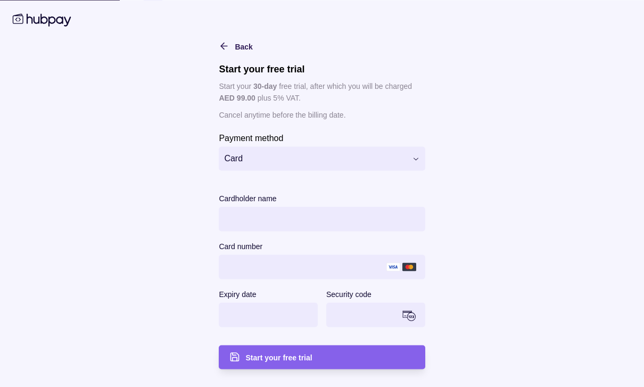
click at [219, 51] on icon "button" at bounding box center [224, 45] width 11 height 11
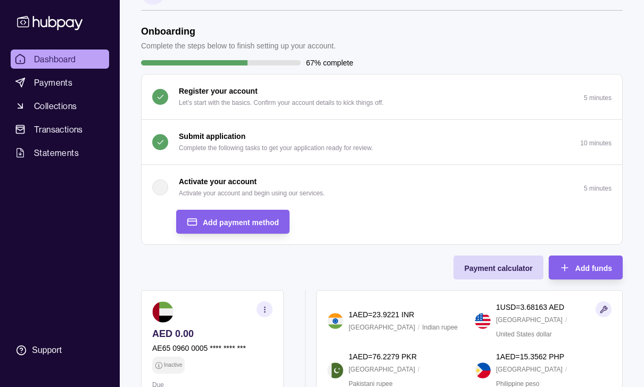
scroll to position [0, 0]
